Goal: Task Accomplishment & Management: Use online tool/utility

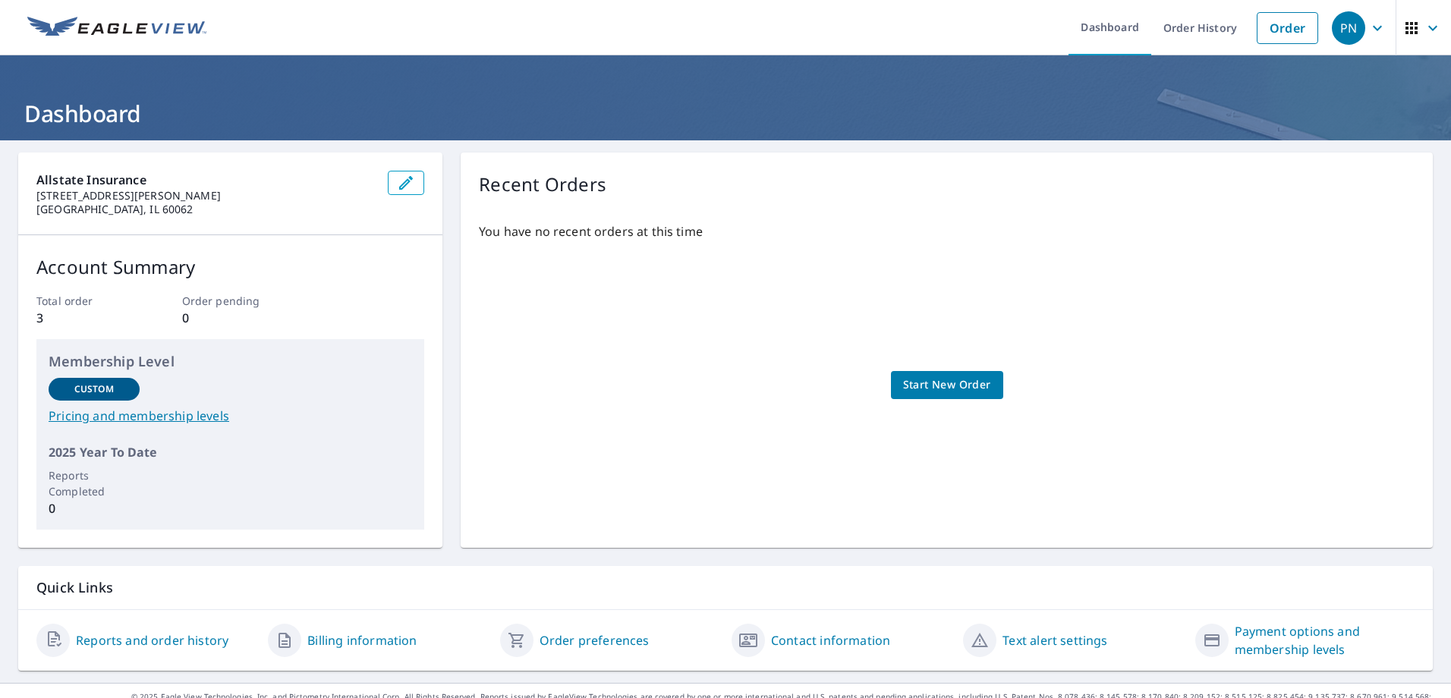
scroll to position [24, 0]
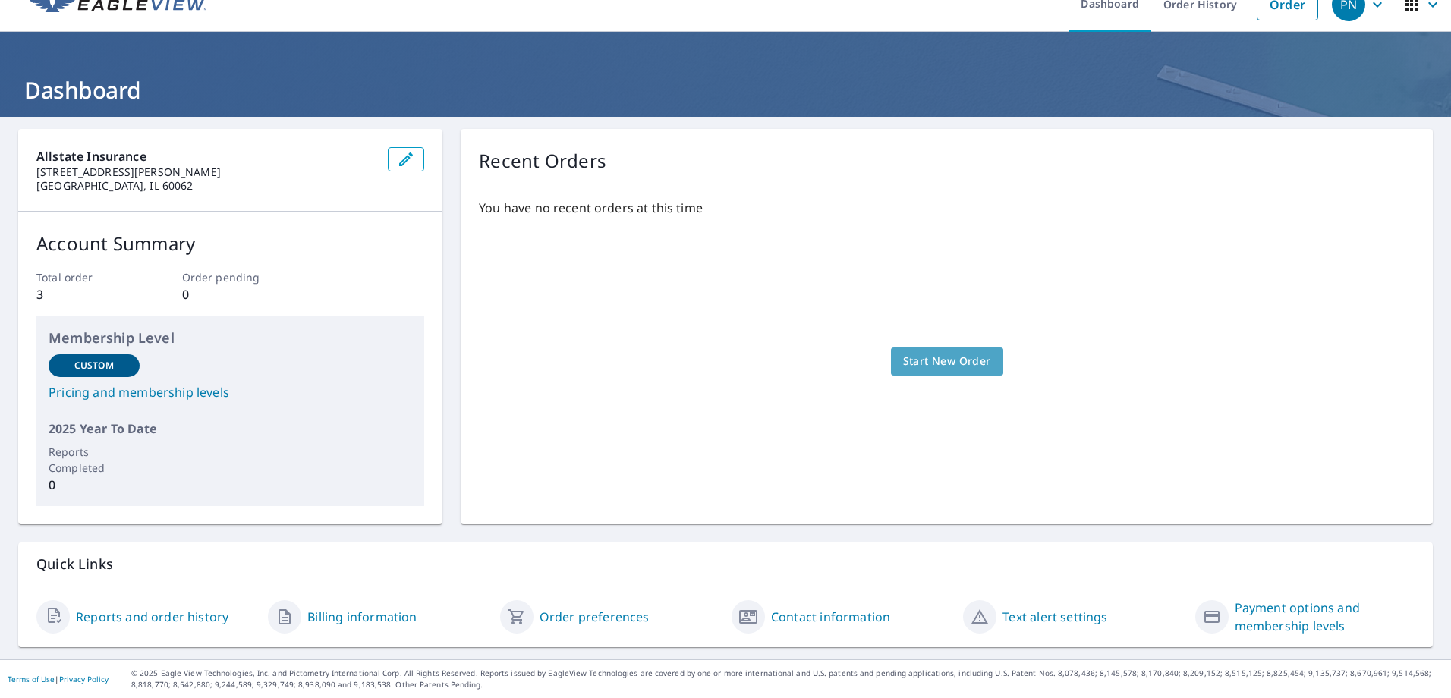
click at [959, 363] on span "Start New Order" at bounding box center [947, 361] width 88 height 19
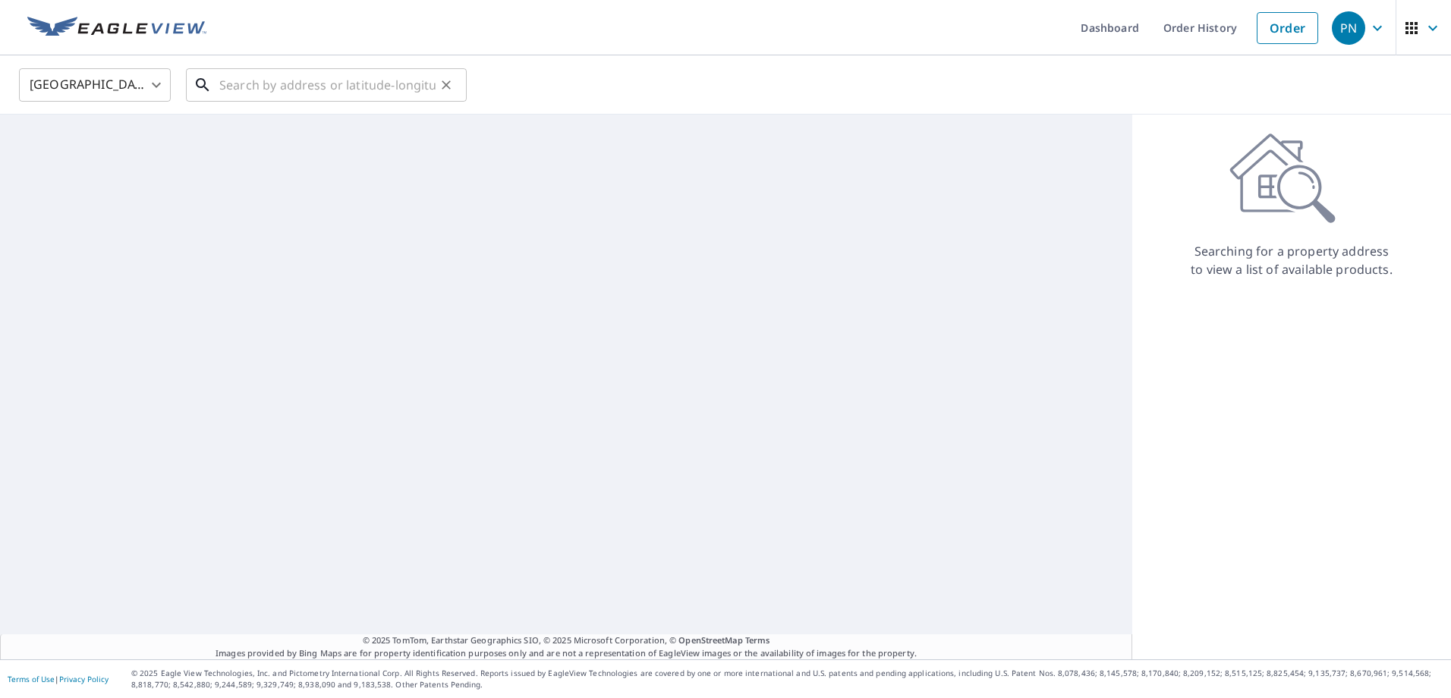
click at [338, 88] on input "text" at bounding box center [327, 85] width 216 height 42
paste input "[STREET_ADDRESS][US_STATE]"
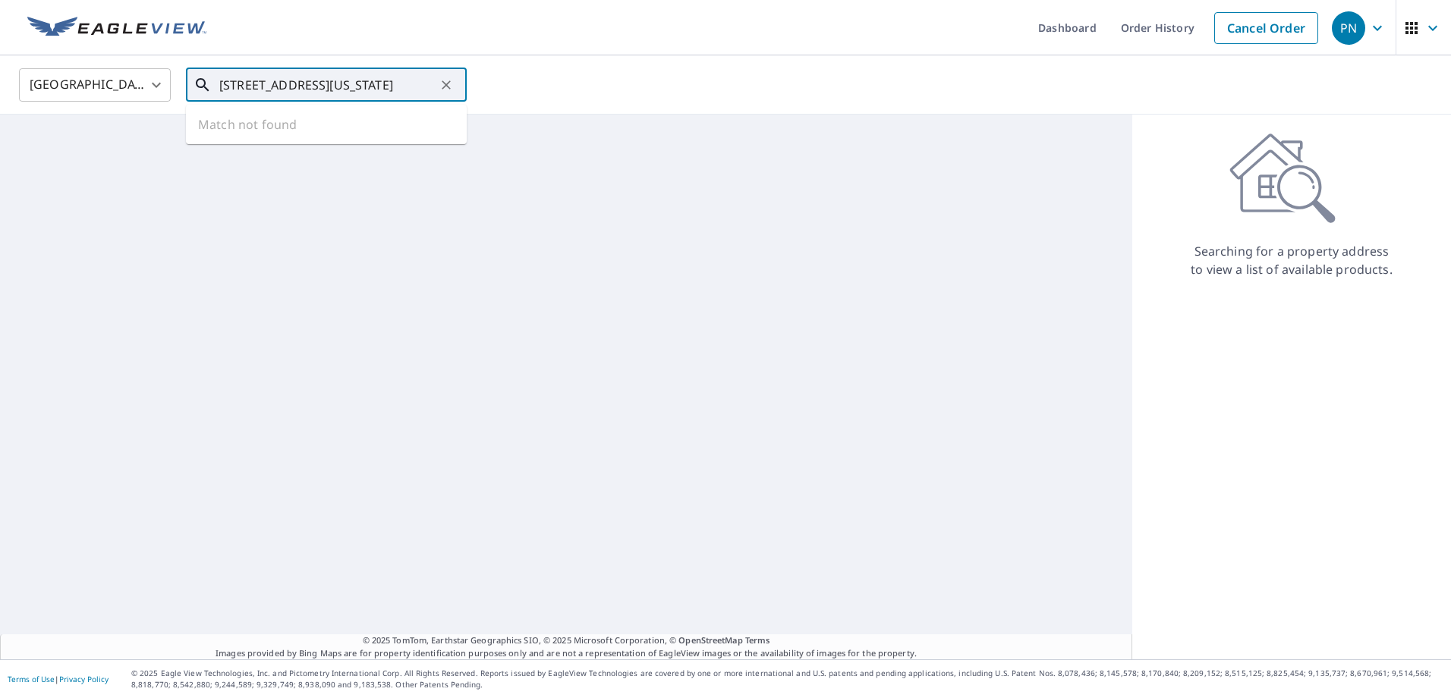
scroll to position [0, 52]
type input "[STREET_ADDRESS][US_STATE]"
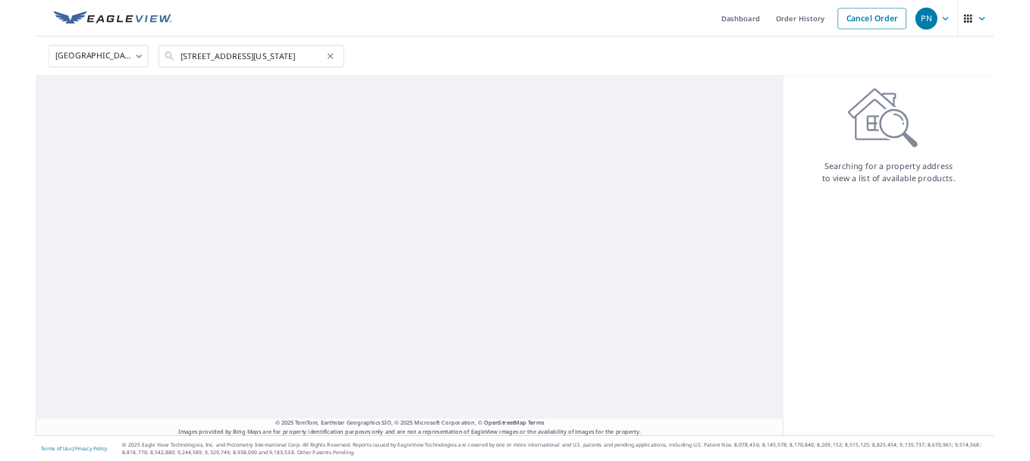
scroll to position [0, 0]
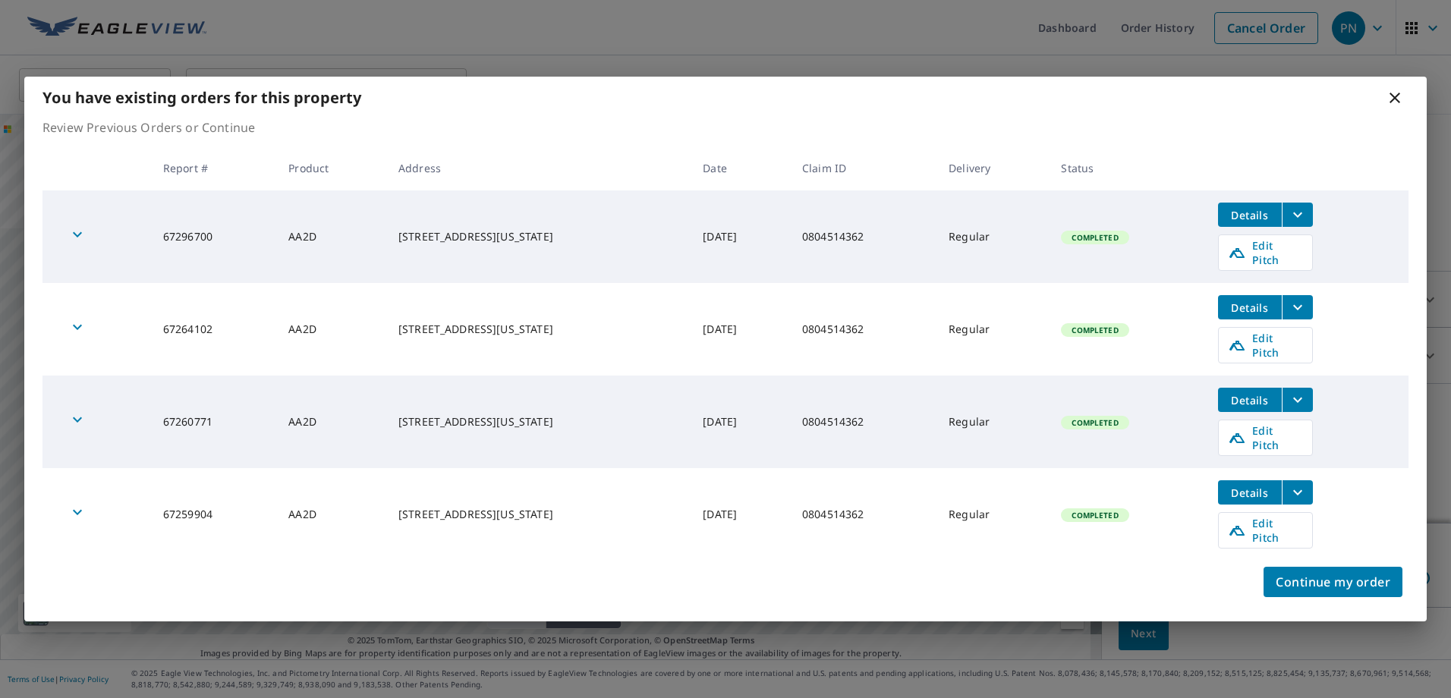
click at [1029, 224] on icon "filesDropdownBtn-67296700" at bounding box center [1297, 215] width 18 height 18
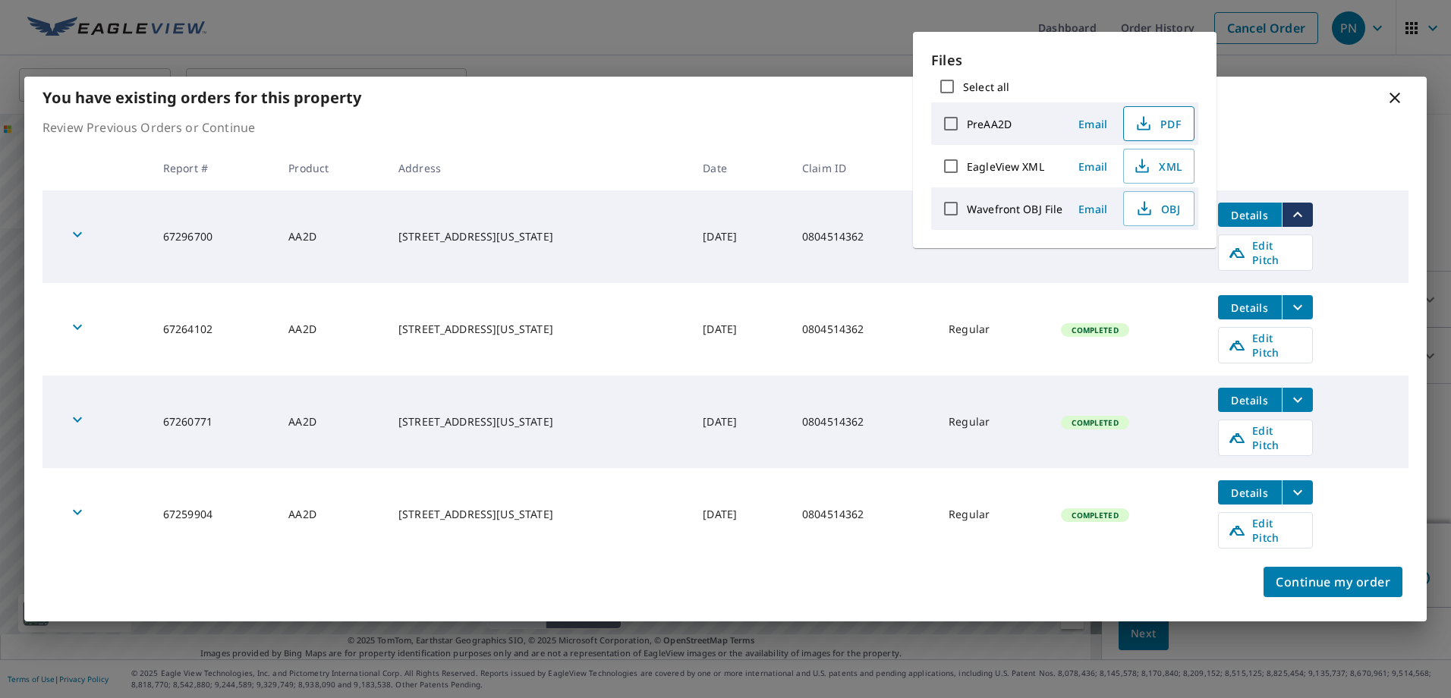
click at [1029, 125] on icon "button" at bounding box center [1143, 124] width 18 height 18
click at [1029, 314] on icon "filesDropdownBtn-67264102" at bounding box center [1297, 307] width 18 height 18
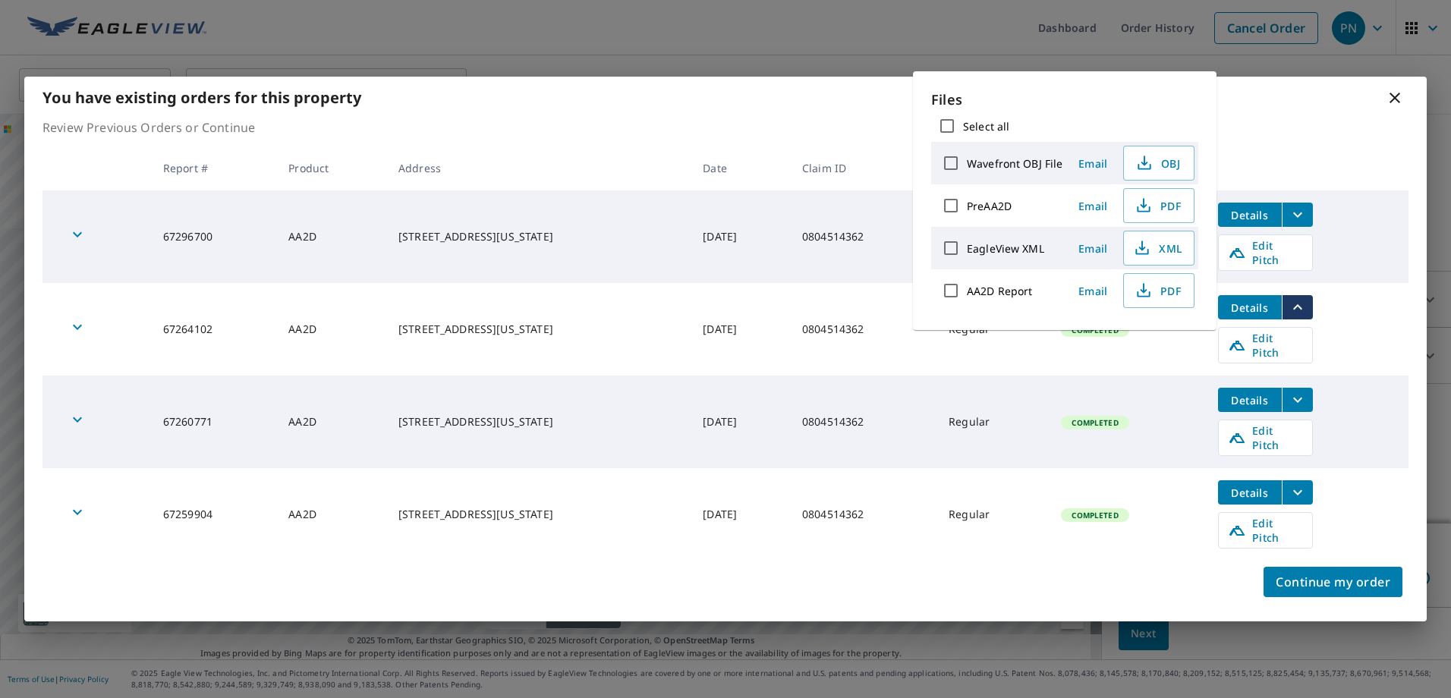
click at [1029, 405] on icon "filesDropdownBtn-67260771" at bounding box center [1297, 400] width 18 height 18
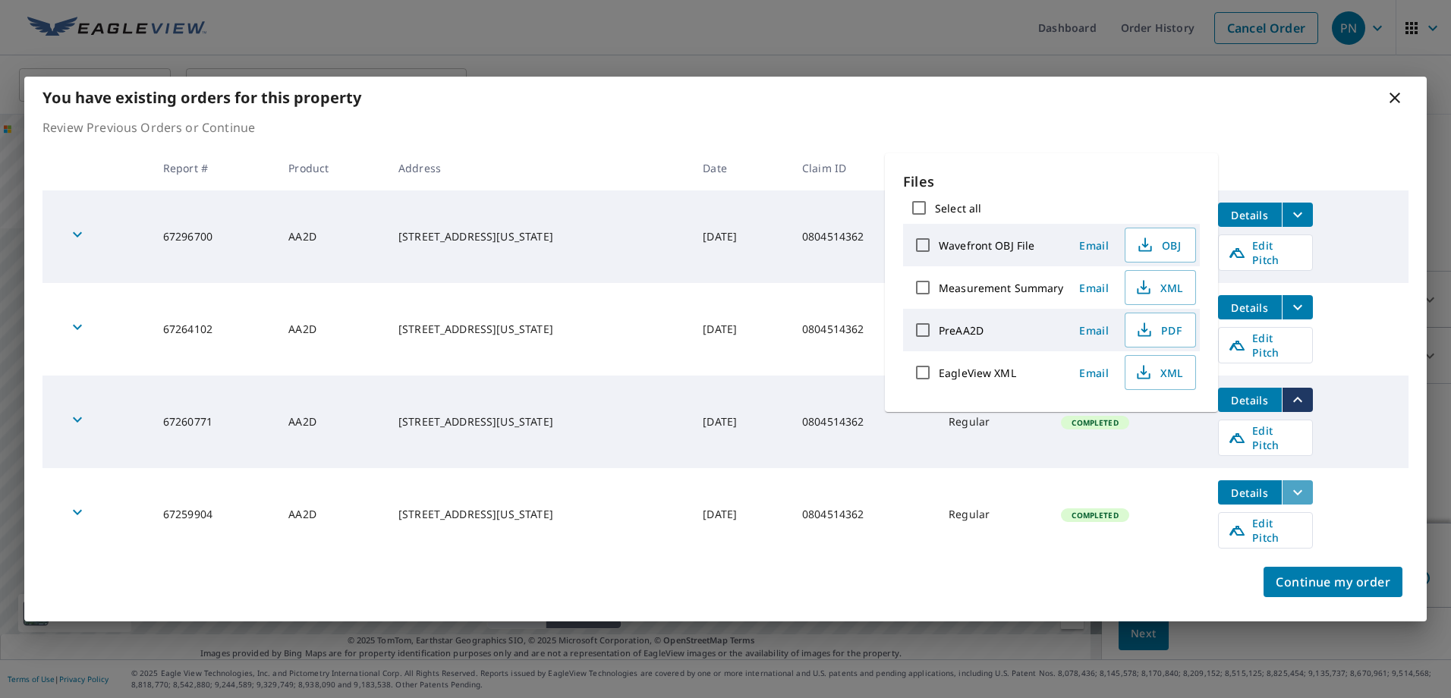
click at [1029, 461] on icon "filesDropdownBtn-67259904" at bounding box center [1297, 492] width 18 height 18
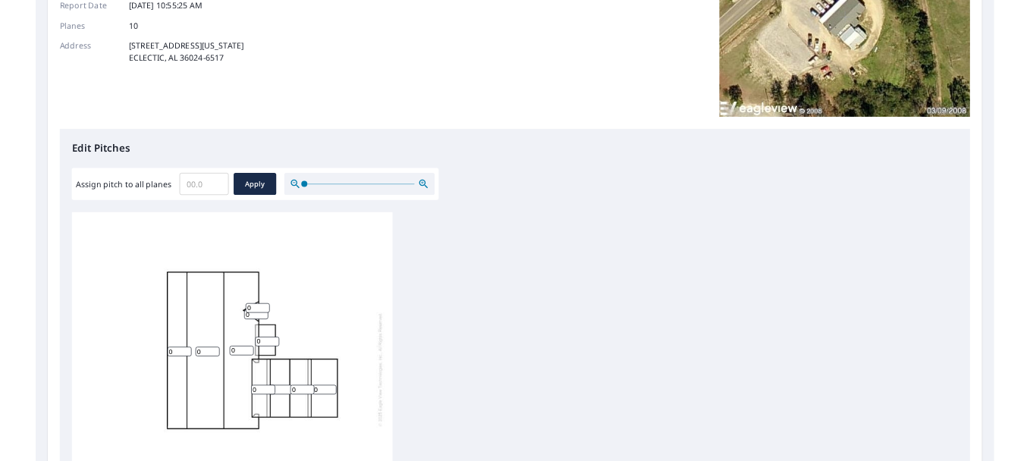
scroll to position [455, 0]
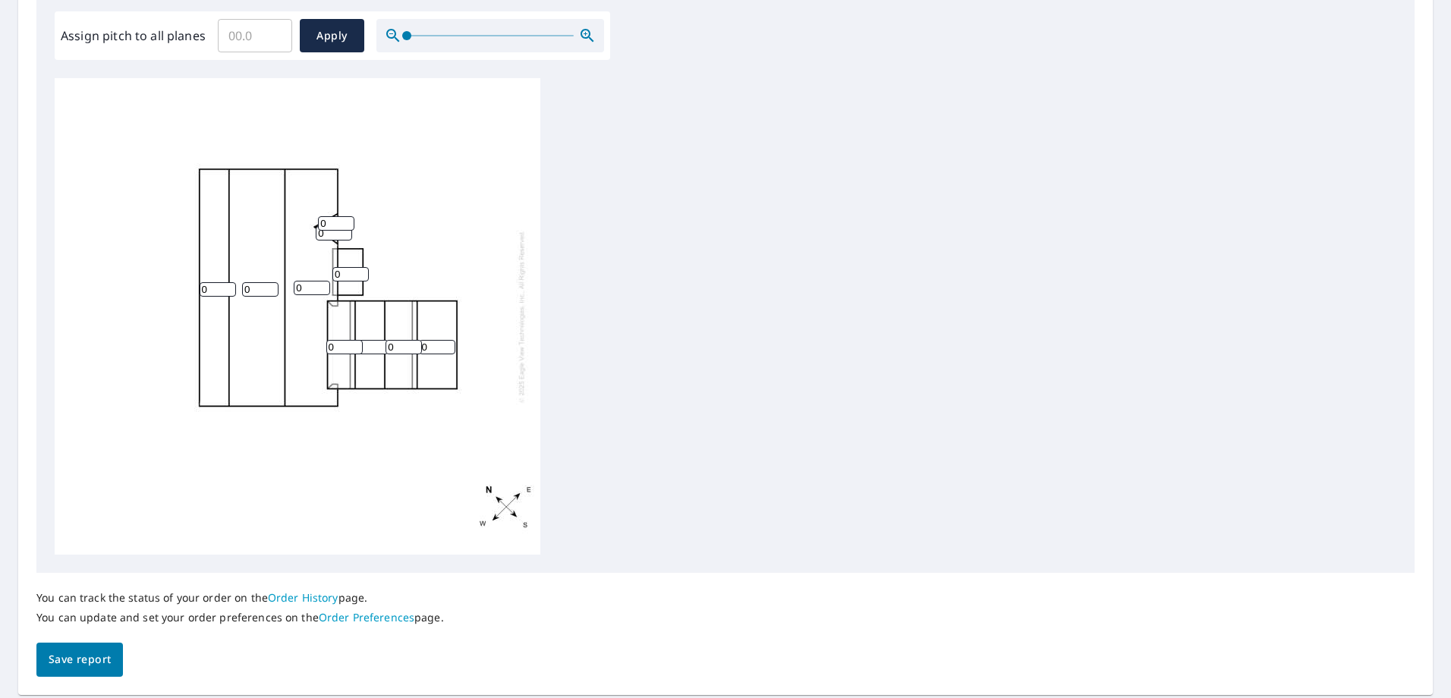
click at [253, 41] on input "Assign pitch to all planes" at bounding box center [255, 35] width 74 height 42
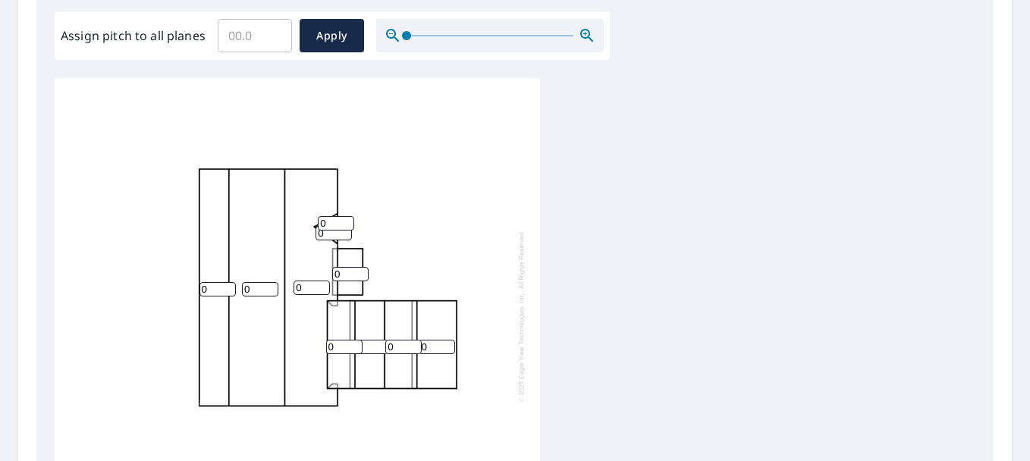
click at [334, 223] on input "0" at bounding box center [336, 223] width 36 height 14
type input "12"
click at [337, 237] on input "0" at bounding box center [334, 233] width 36 height 14
type input "12"
click at [531, 225] on div "0 0 0 0 0 0 0 0 12 12" at bounding box center [298, 316] width 486 height 476
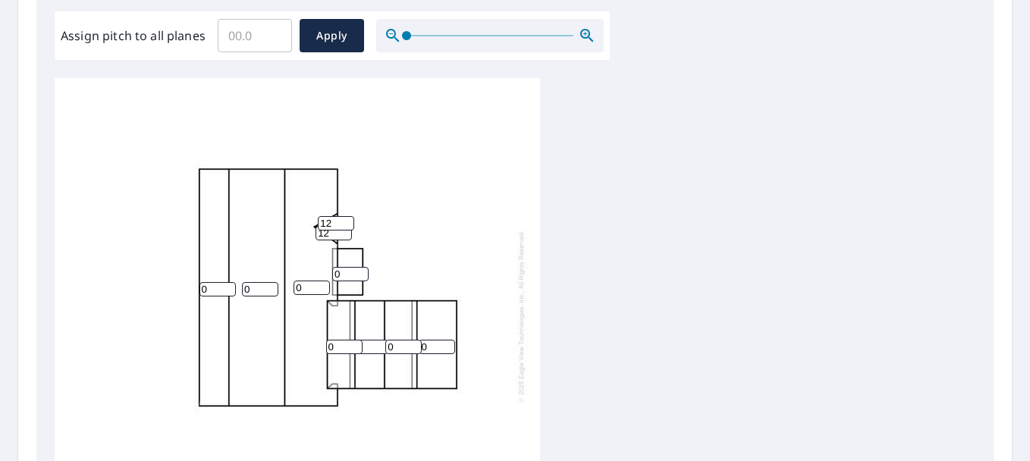
click at [344, 274] on input "0" at bounding box center [350, 274] width 36 height 14
type input "1"
click at [791, 260] on div "0 0 0 0 0 0 0 1 12 12" at bounding box center [515, 316] width 921 height 476
click at [260, 286] on input "0" at bounding box center [260, 289] width 36 height 14
type input "5"
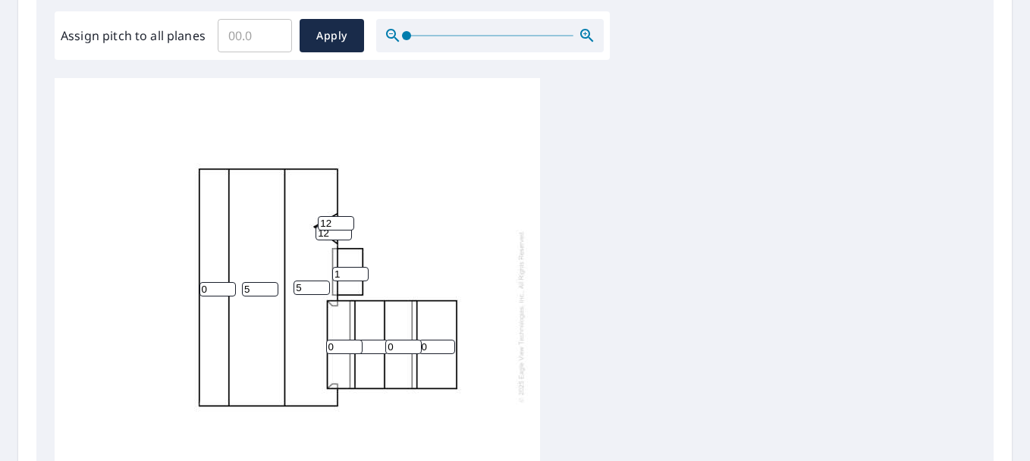
type input "5"
click at [565, 298] on div "5 5 0 0 0 0 0 1 12 12" at bounding box center [515, 316] width 921 height 476
click at [339, 349] on input "0" at bounding box center [344, 347] width 36 height 14
type input "5"
click at [802, 349] on div "5 5 0 0 0 0 5 1 12 12" at bounding box center [515, 316] width 921 height 476
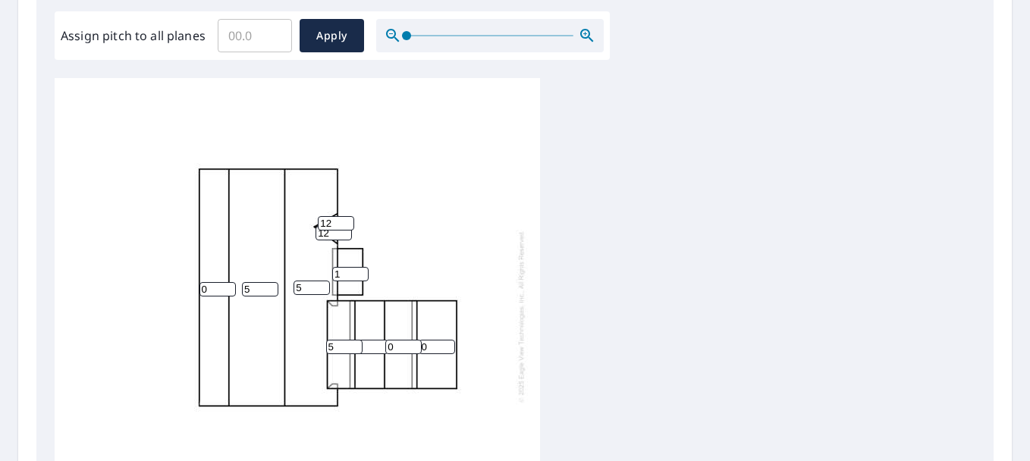
click at [368, 349] on input "0" at bounding box center [370, 347] width 36 height 14
click at [729, 294] on div "5 5 0 0 0 0 5 1 12 12" at bounding box center [515, 316] width 921 height 476
type input "1"
click at [379, 343] on input "1" at bounding box center [370, 347] width 36 height 14
click at [369, 344] on input "1" at bounding box center [370, 347] width 36 height 14
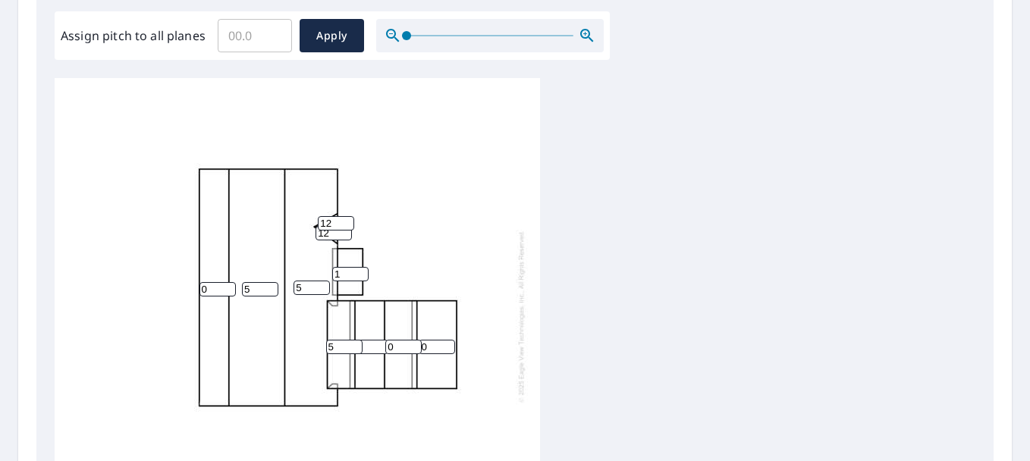
type input "5"
click at [661, 307] on div "5 5 0 0 5 0 5 1 12 12" at bounding box center [515, 316] width 921 height 476
type input "1"
click at [410, 346] on input "1" at bounding box center [403, 347] width 36 height 14
click at [535, 333] on div "5 5 0 0 5 1 5 1 12 12" at bounding box center [298, 316] width 486 height 476
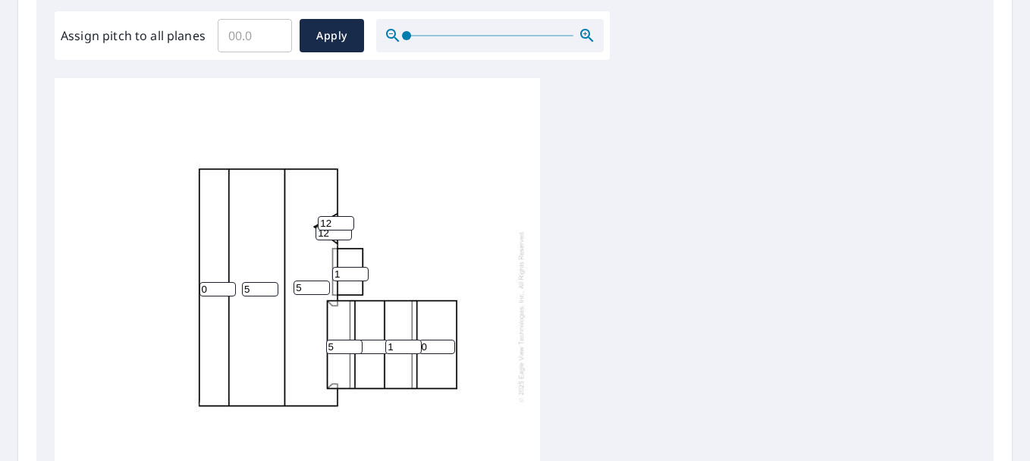
click at [360, 347] on input "5" at bounding box center [344, 347] width 36 height 14
click at [558, 335] on div "5 5 0 0 5 1 5 1 12 12" at bounding box center [515, 316] width 921 height 476
click at [397, 349] on input "1" at bounding box center [403, 347] width 36 height 14
type input "0"
type input "2"
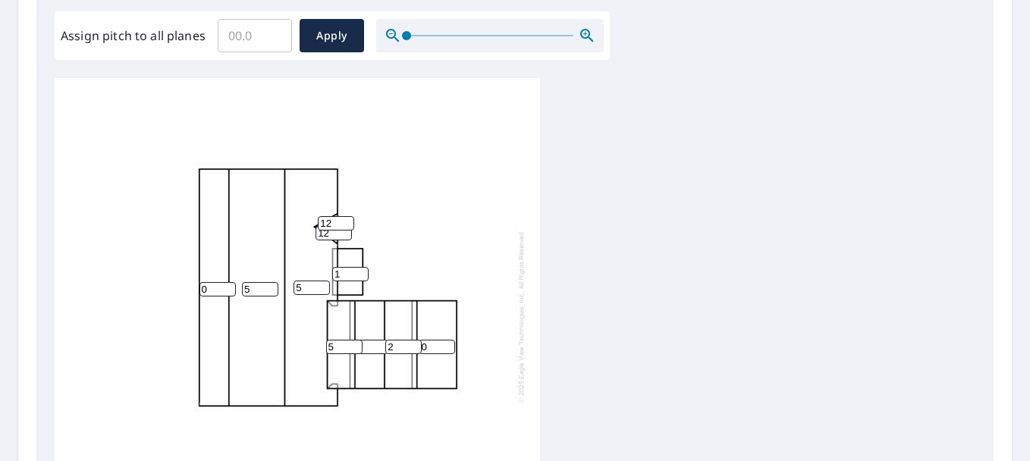
click at [448, 351] on input "0" at bounding box center [437, 347] width 36 height 14
type input "2"
click at [395, 348] on input "2" at bounding box center [403, 347] width 36 height 14
click at [733, 283] on div "5 5 0 2 5 2 5 1 12 12" at bounding box center [515, 316] width 921 height 476
click at [371, 350] on input "5" at bounding box center [370, 347] width 36 height 14
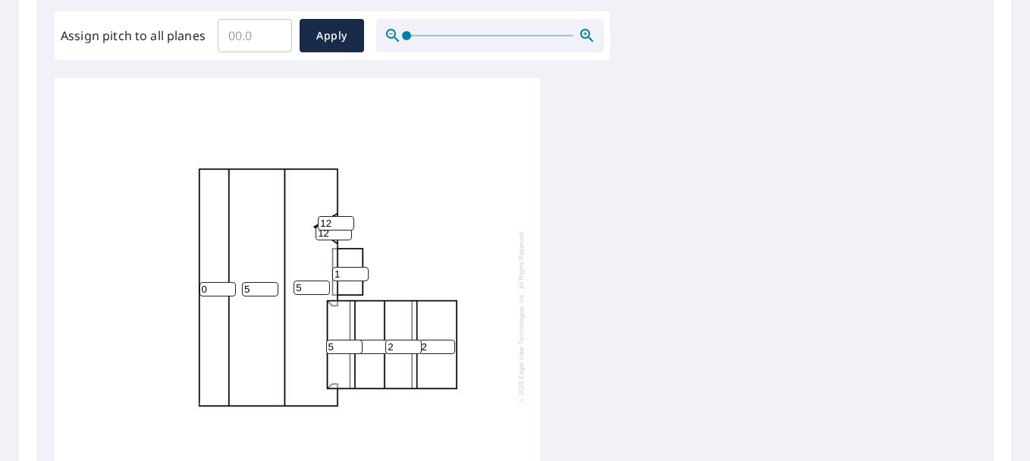
click at [339, 352] on input "5" at bounding box center [344, 347] width 36 height 14
click at [369, 347] on input "5" at bounding box center [370, 347] width 36 height 14
type input "5"
click at [662, 313] on div "5 5 0 2 5 2 5 1 12 12" at bounding box center [515, 316] width 921 height 476
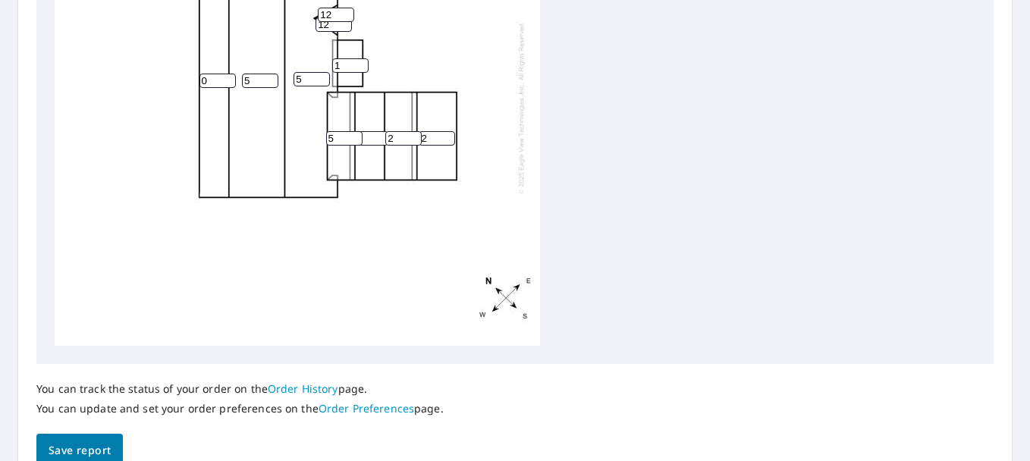
scroll to position [15, 0]
drag, startPoint x: 96, startPoint y: 448, endPoint x: 103, endPoint y: 445, distance: 7.9
click at [96, 448] on span "Save report" at bounding box center [80, 451] width 62 height 19
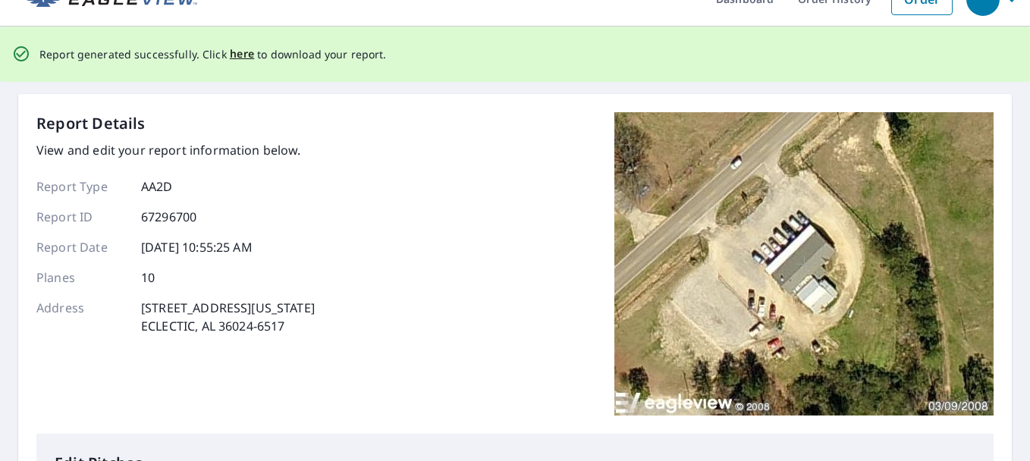
scroll to position [0, 0]
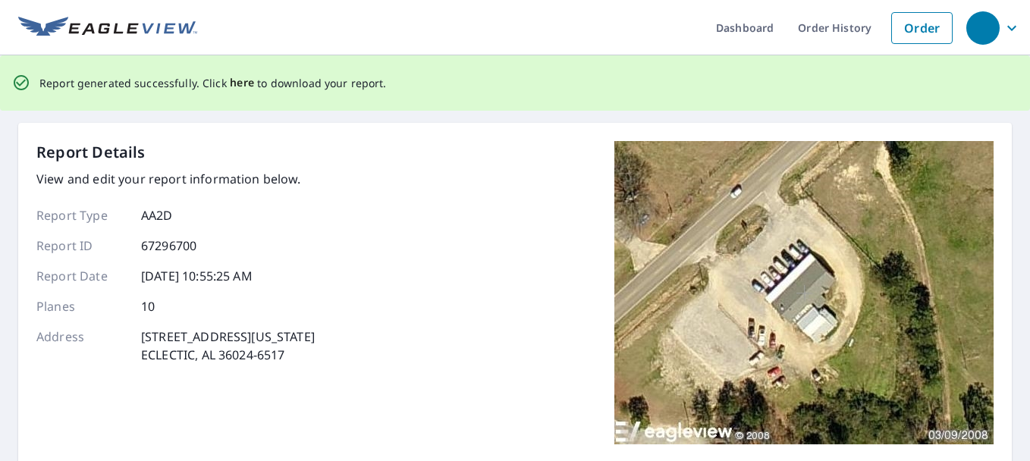
click at [236, 80] on span "here" at bounding box center [242, 83] width 25 height 19
